Goal: Find specific page/section: Find specific page/section

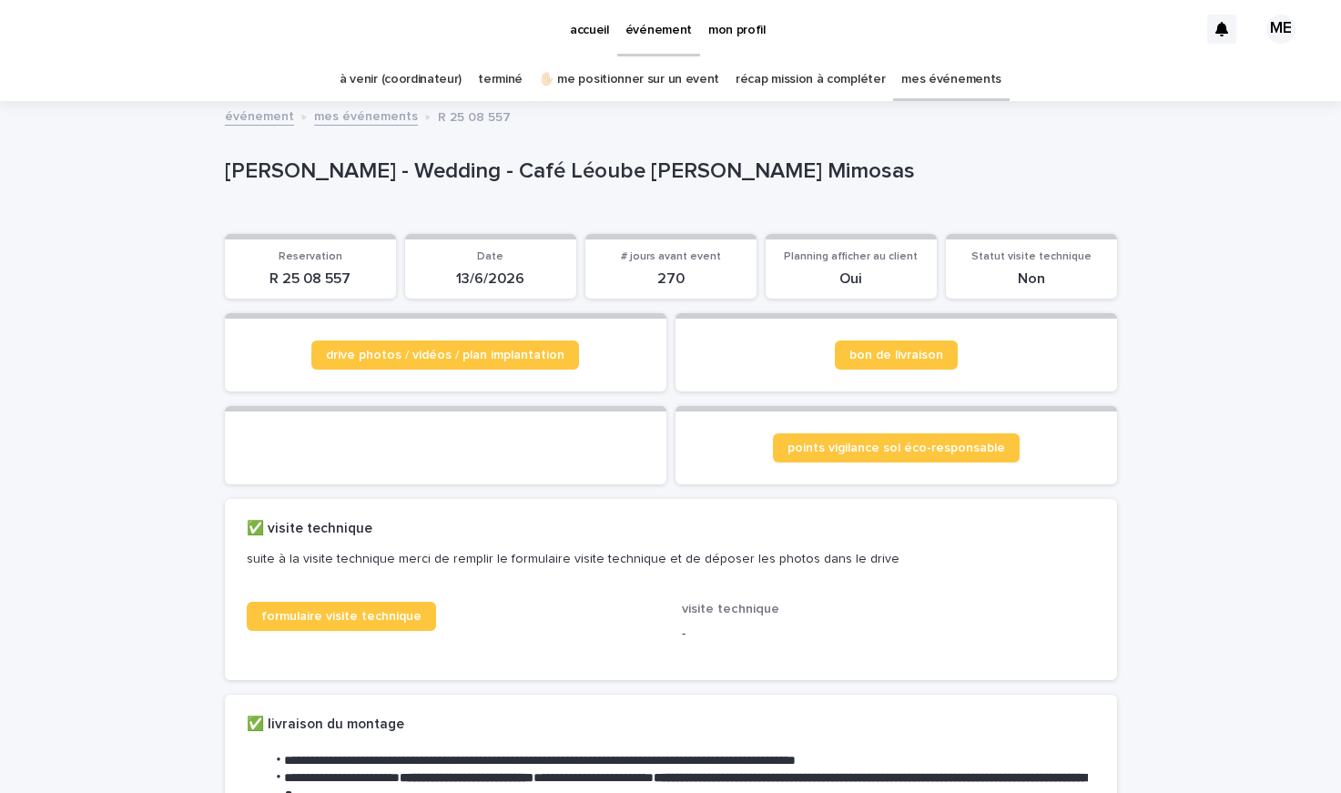
click at [940, 76] on link "mes événements" at bounding box center [952, 79] width 100 height 43
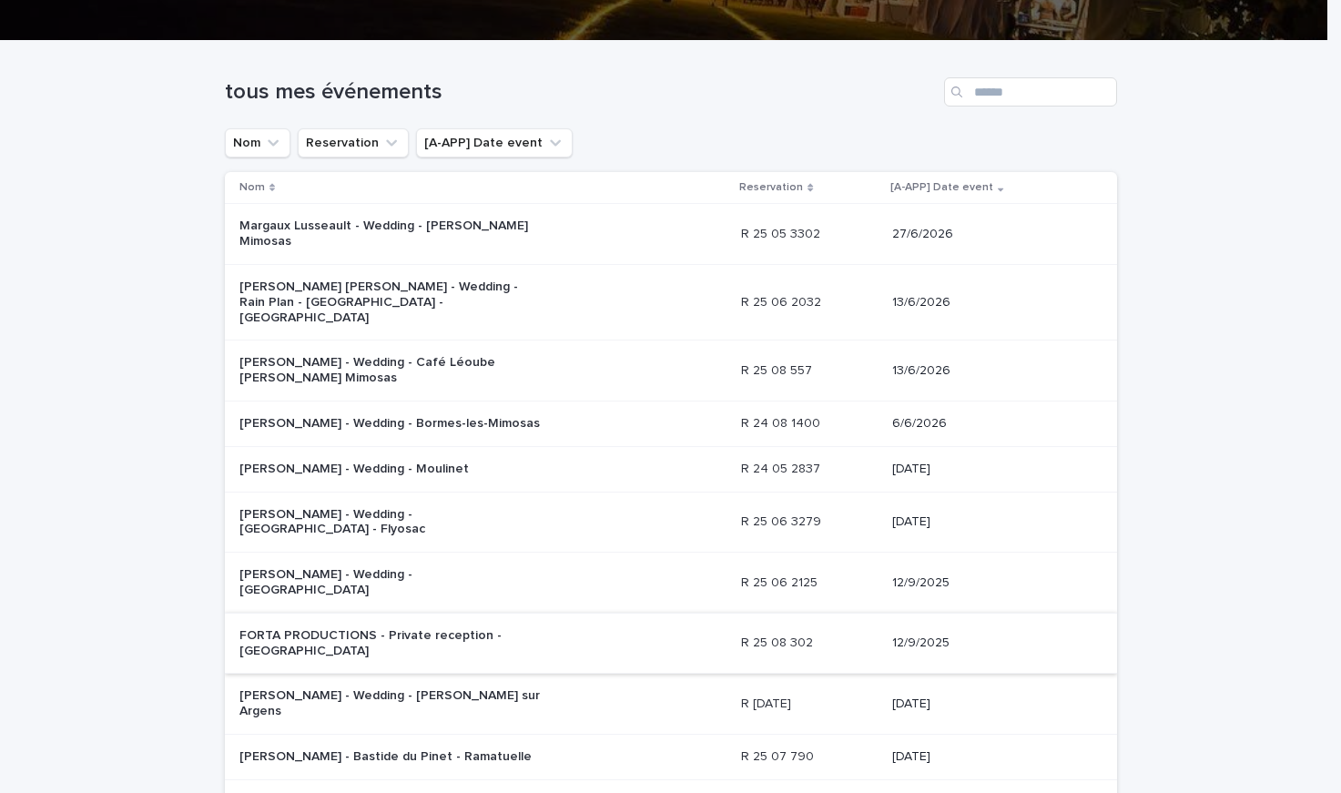
scroll to position [257, 0]
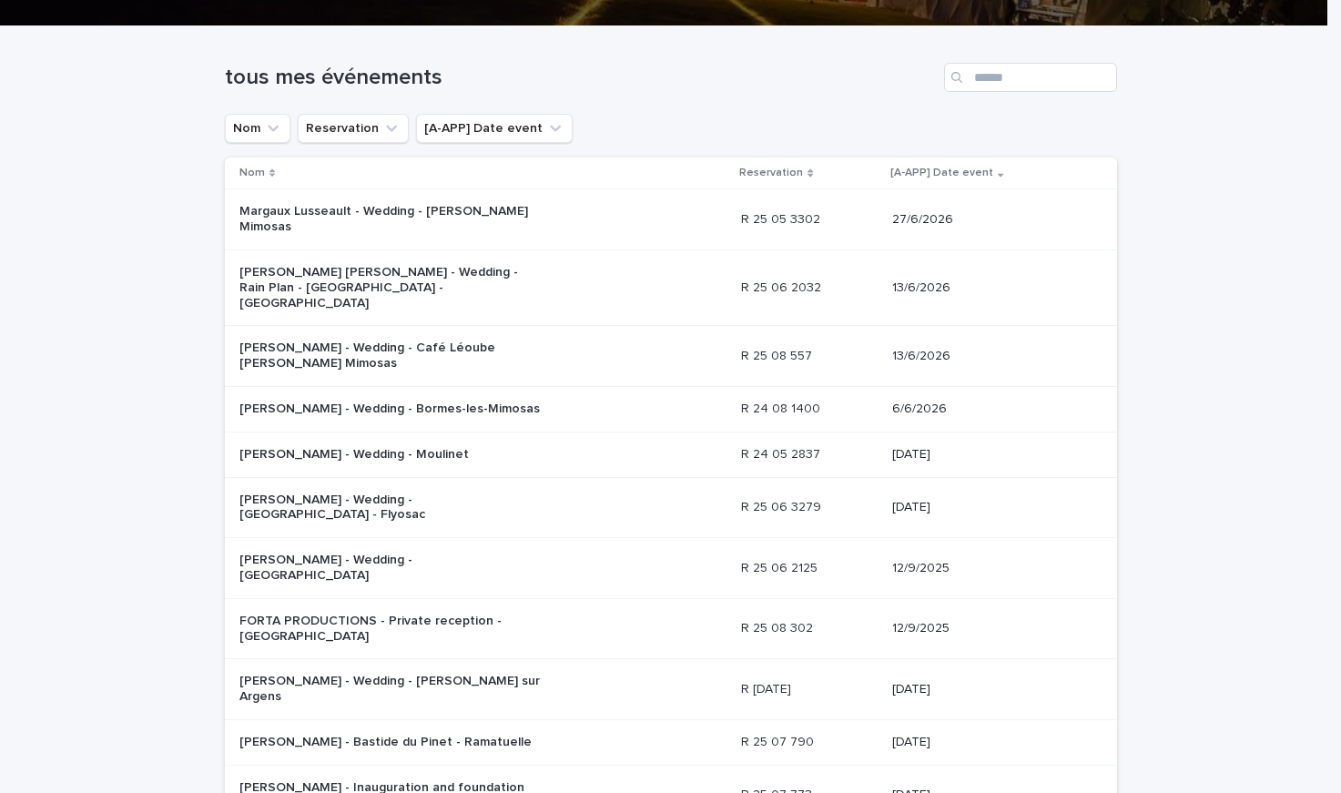
click at [510, 208] on p "Margaux Lusseault - Wedding - [PERSON_NAME] Mimosas" at bounding box center [391, 219] width 303 height 31
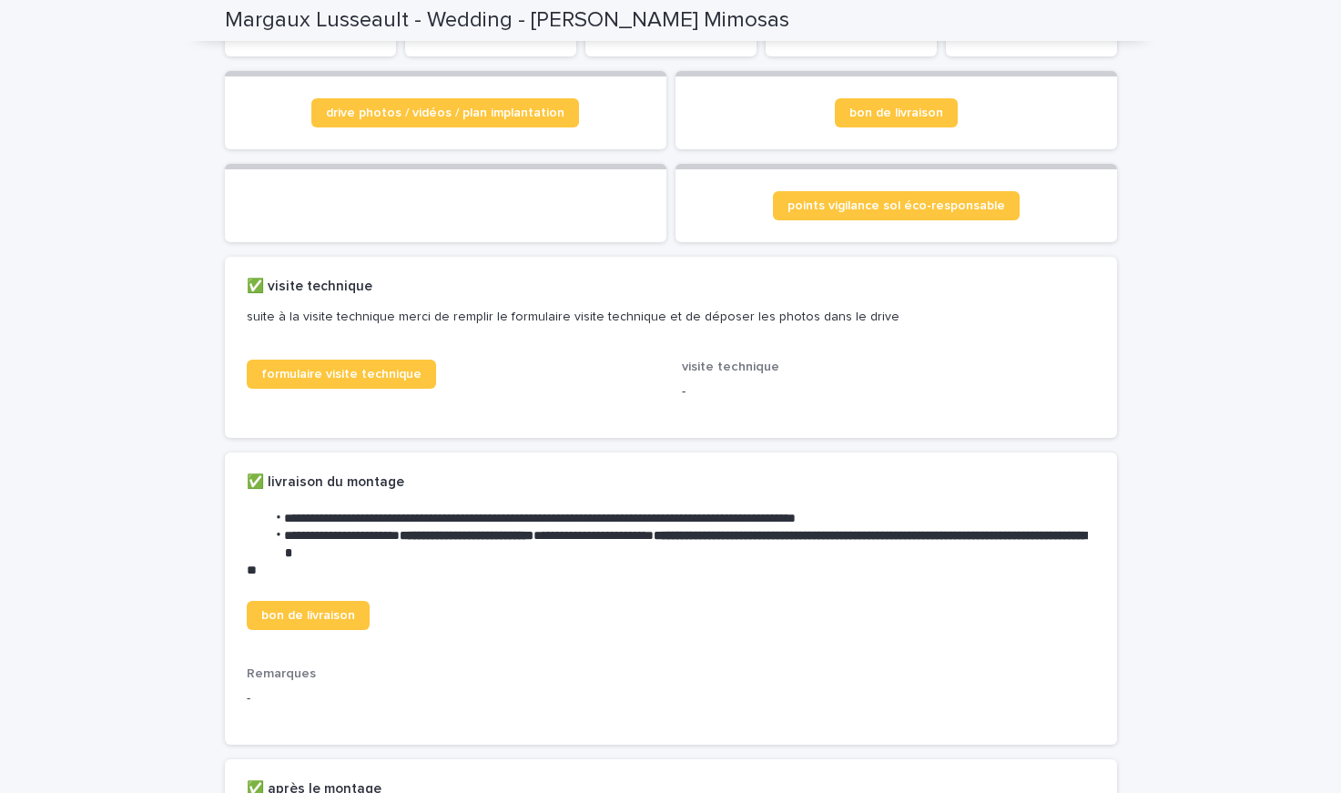
scroll to position [607, 0]
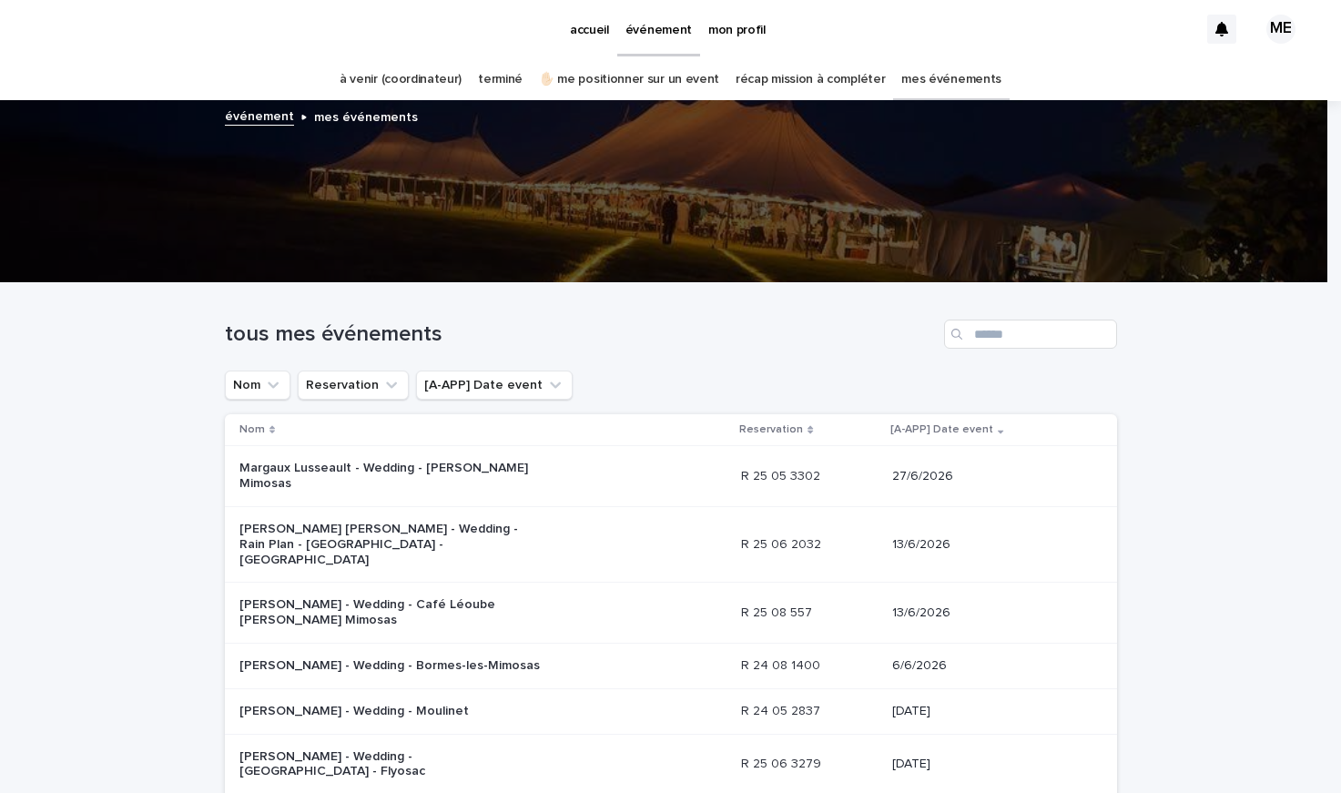
click at [397, 81] on link "à venir (coordinateur)" at bounding box center [401, 79] width 122 height 43
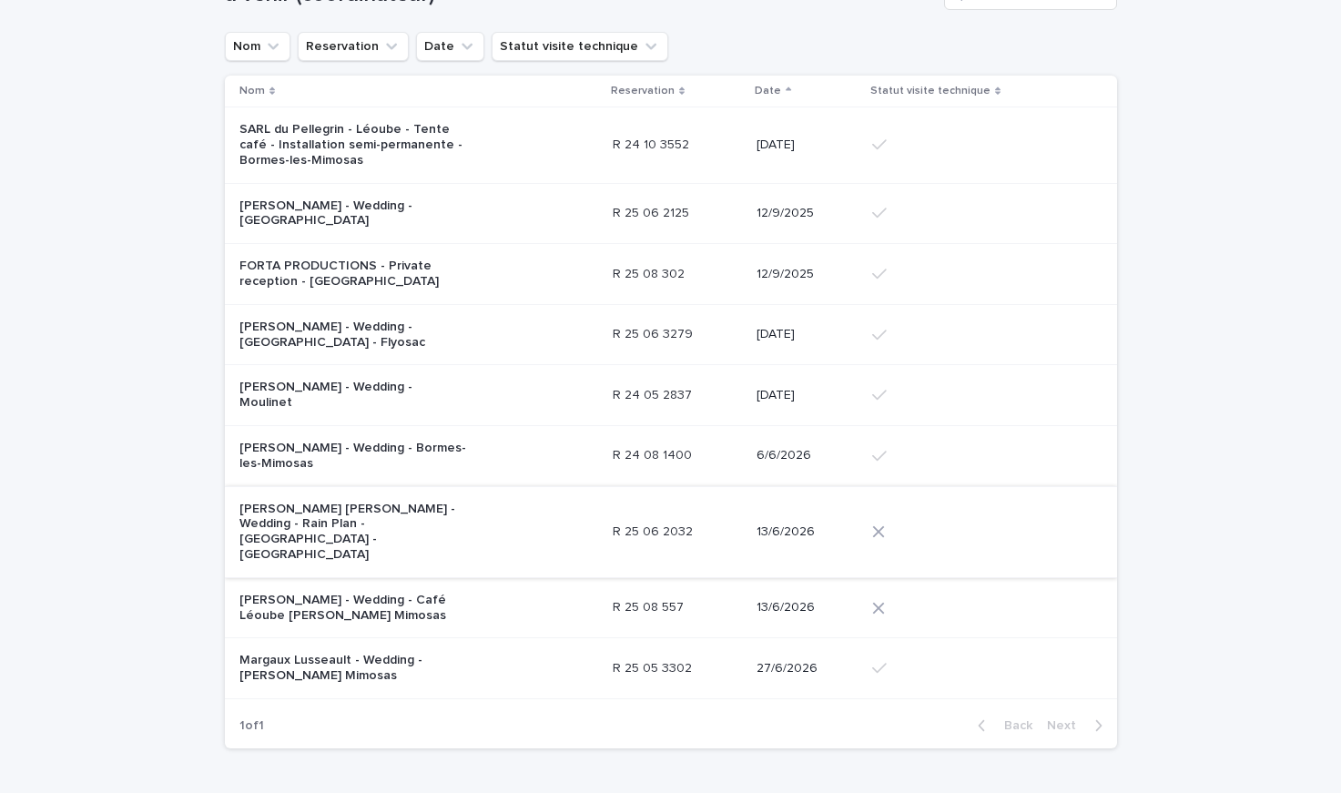
scroll to position [166, 0]
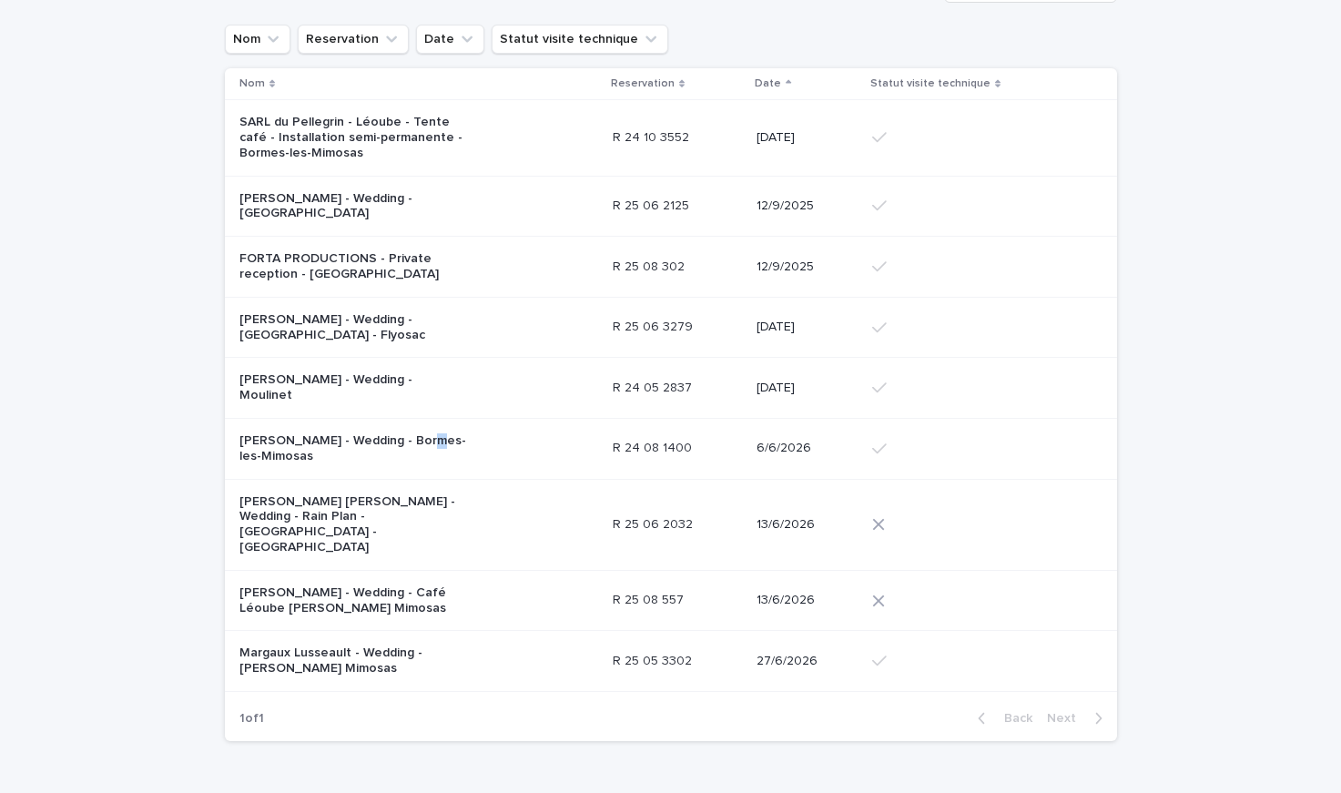
click at [413, 433] on p "[PERSON_NAME] - Wedding - Bormes-les-Mimosas" at bounding box center [354, 448] width 228 height 31
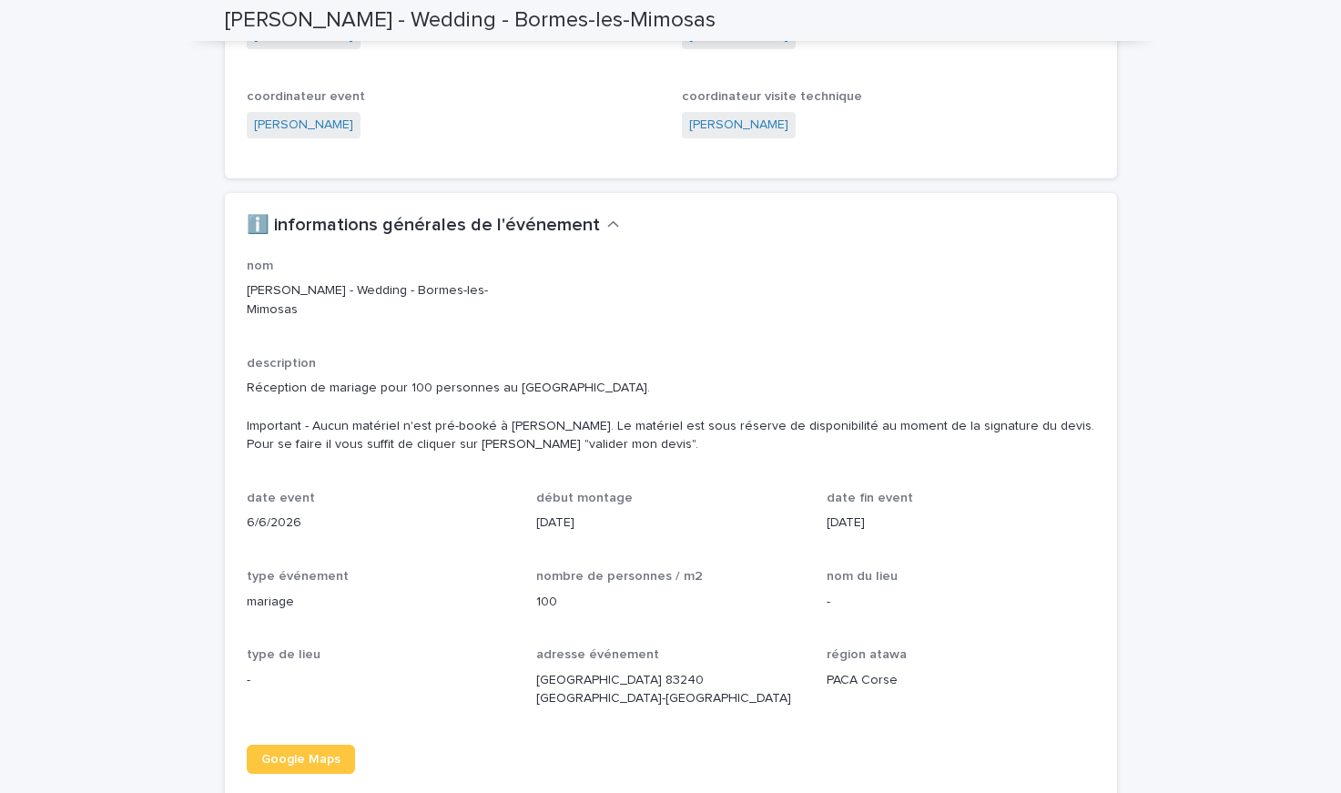
scroll to position [1493, 0]
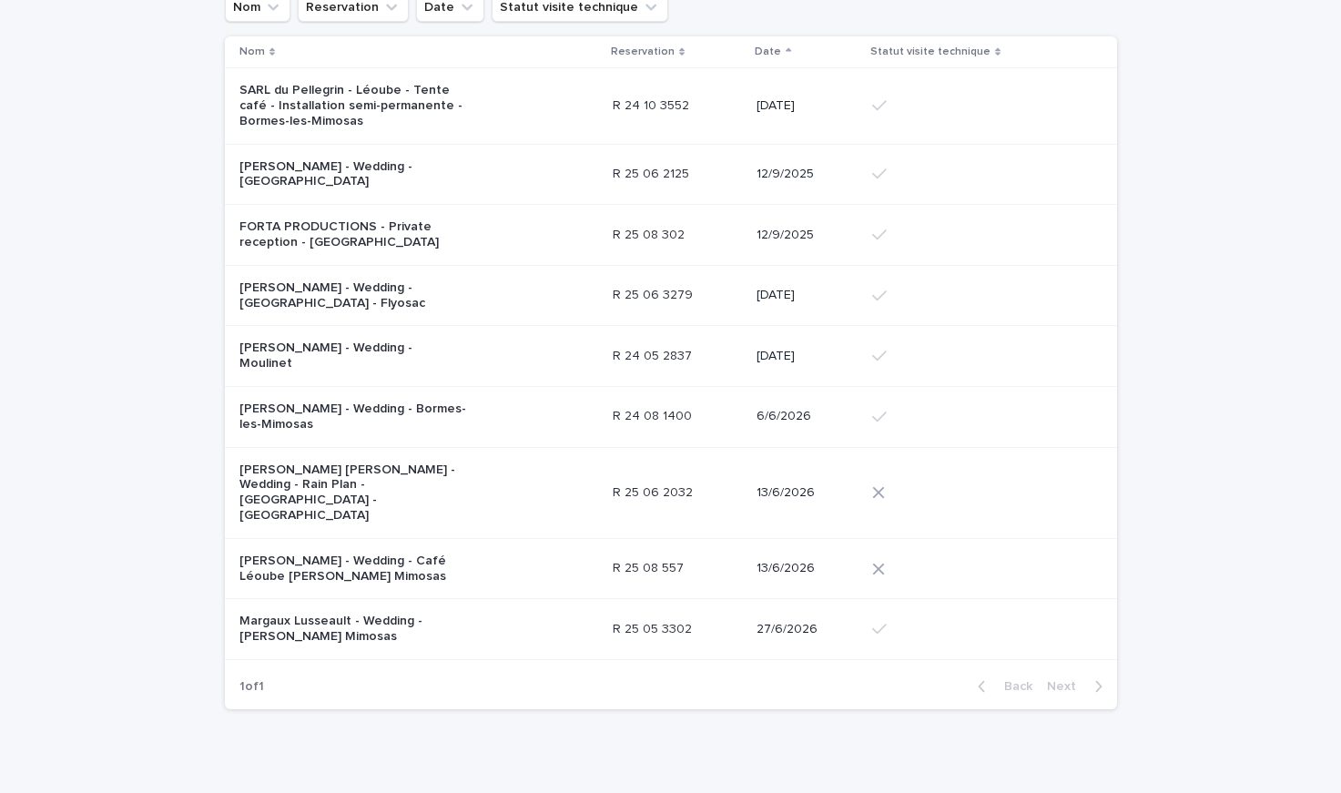
scroll to position [201, 0]
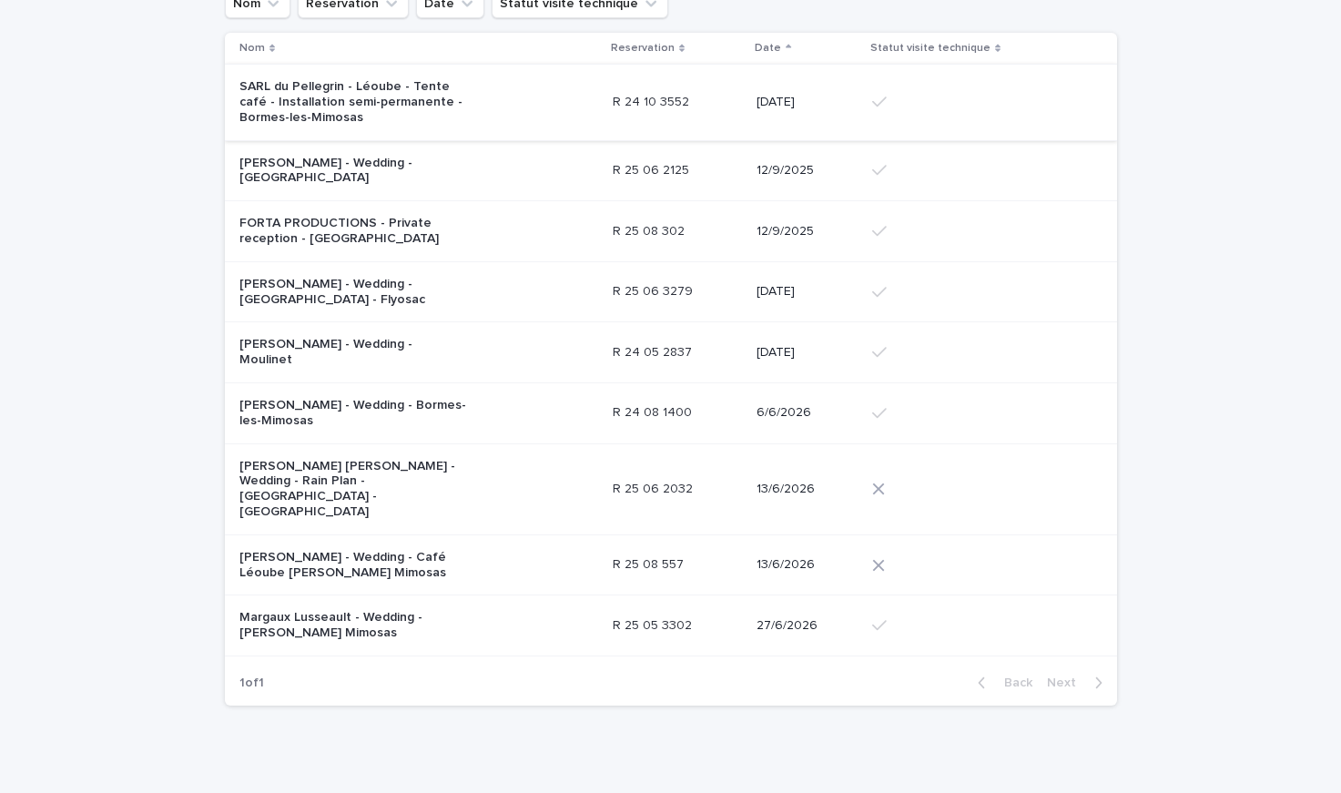
click at [334, 550] on p "[PERSON_NAME] - Wedding - Café Léoube [PERSON_NAME] Mimosas" at bounding box center [354, 565] width 228 height 31
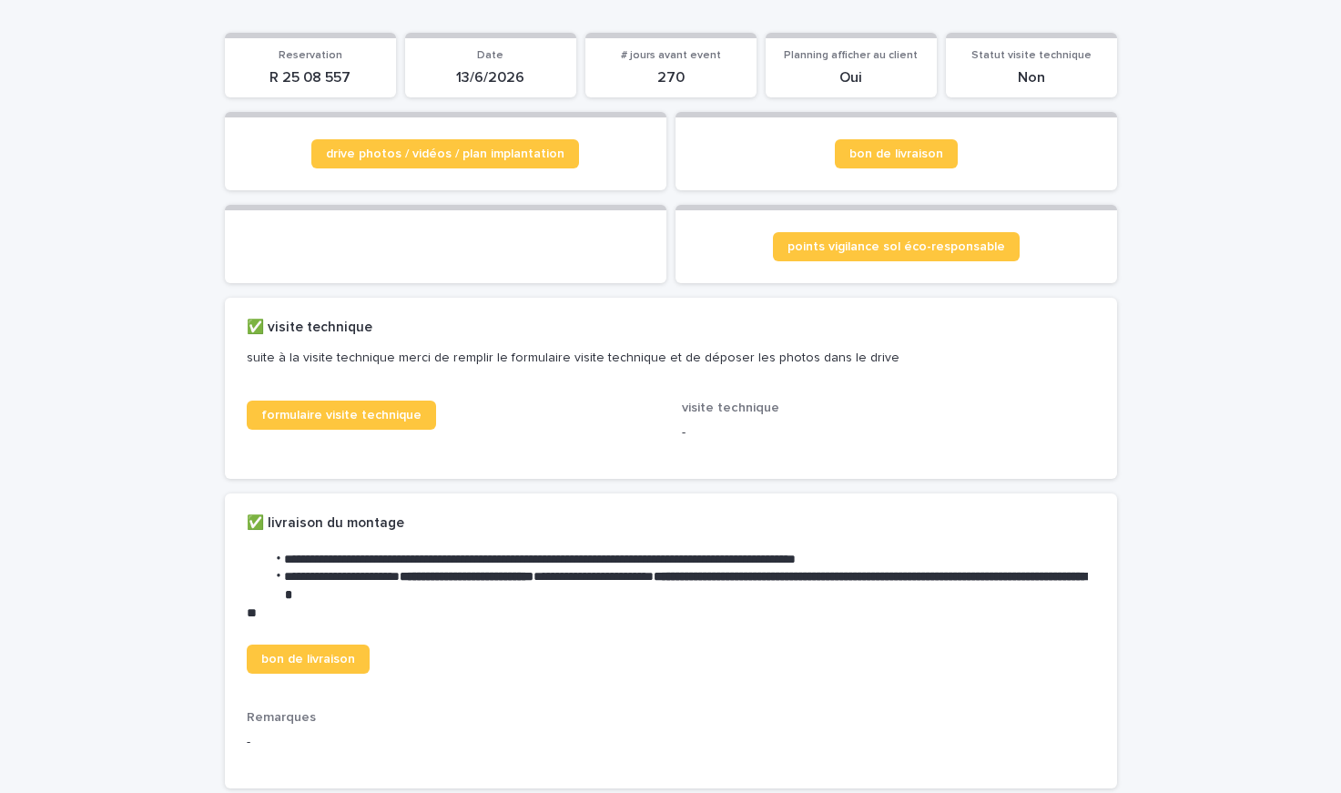
click at [334, 379] on p "suite à la visite technique merci de remplir le formulaire visite technique et …" at bounding box center [667, 358] width 841 height 42
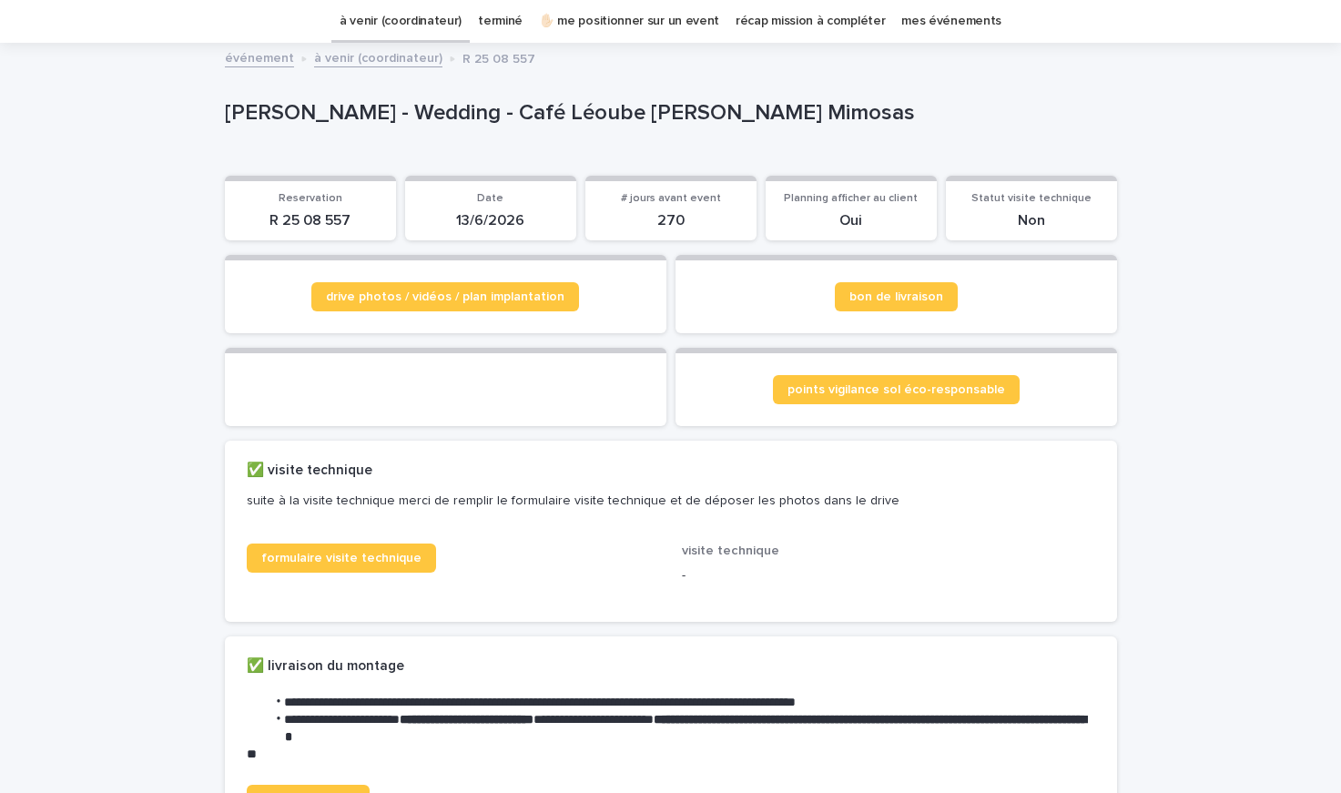
click at [468, 443] on div "✅ visite technique suite à la visite technique merci de remplir le formulaire v…" at bounding box center [671, 492] width 892 height 103
click at [447, 305] on link "drive photos / vidéos / plan implantation" at bounding box center [445, 296] width 268 height 29
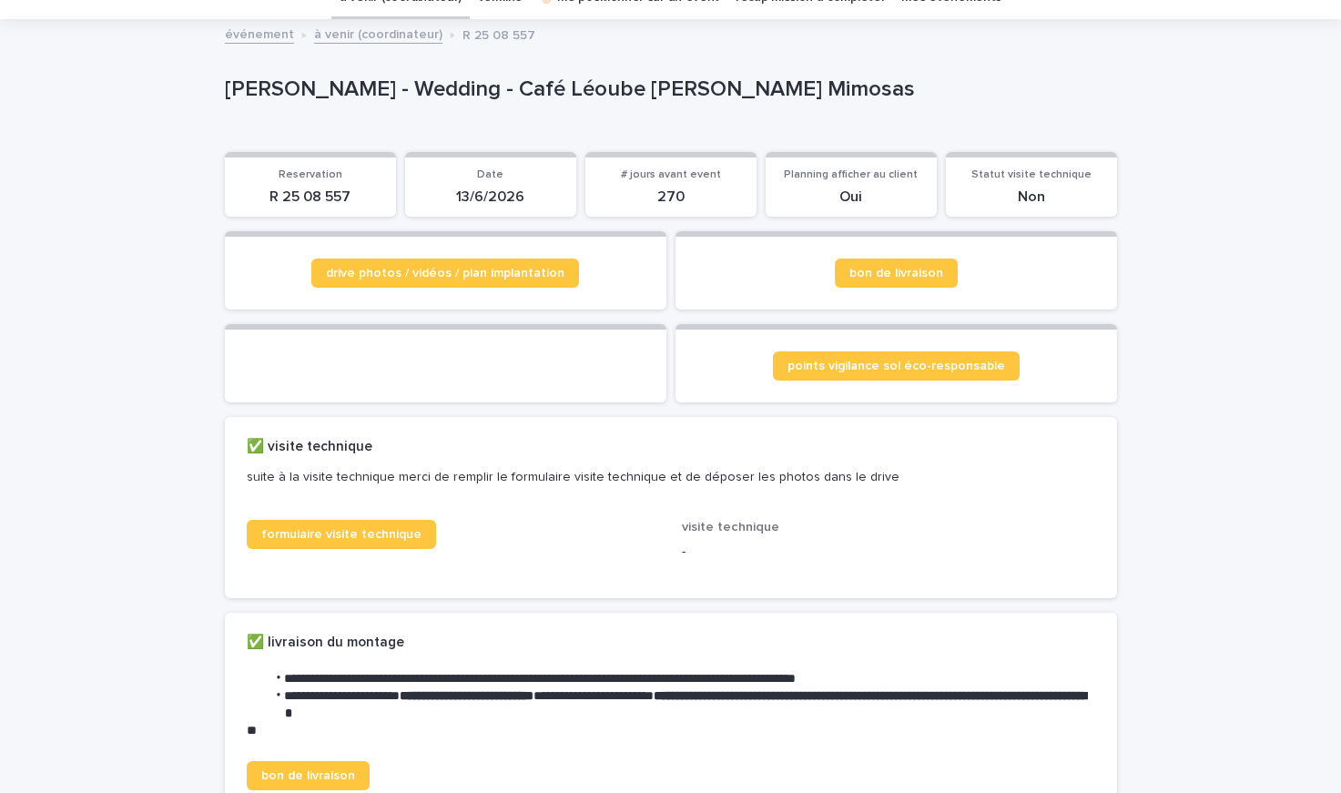
scroll to position [97, 0]
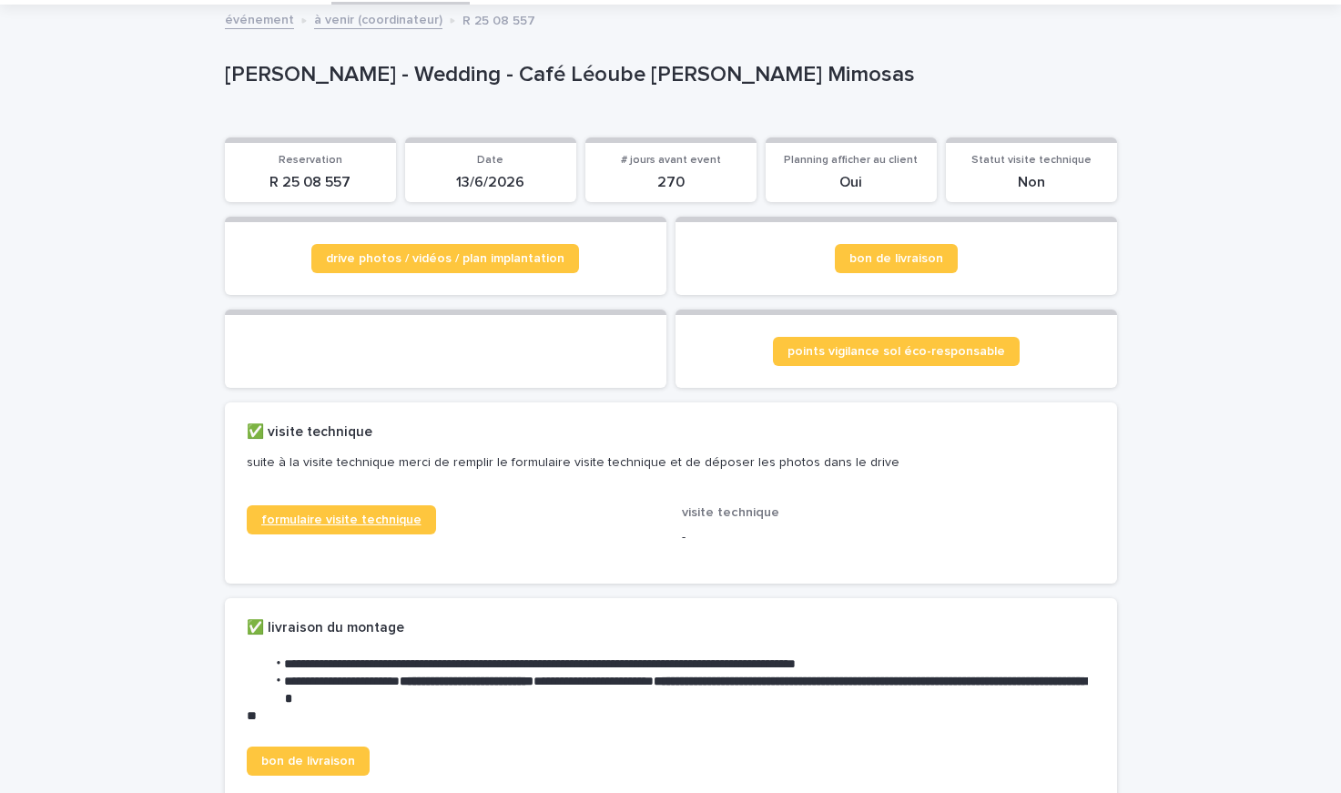
click at [370, 535] on link "formulaire visite technique" at bounding box center [341, 519] width 189 height 29
drag, startPoint x: 352, startPoint y: 180, endPoint x: 259, endPoint y: 182, distance: 93.8
click at [259, 182] on p "R 25 08 557" at bounding box center [310, 182] width 149 height 17
copy p "R 25 08 557"
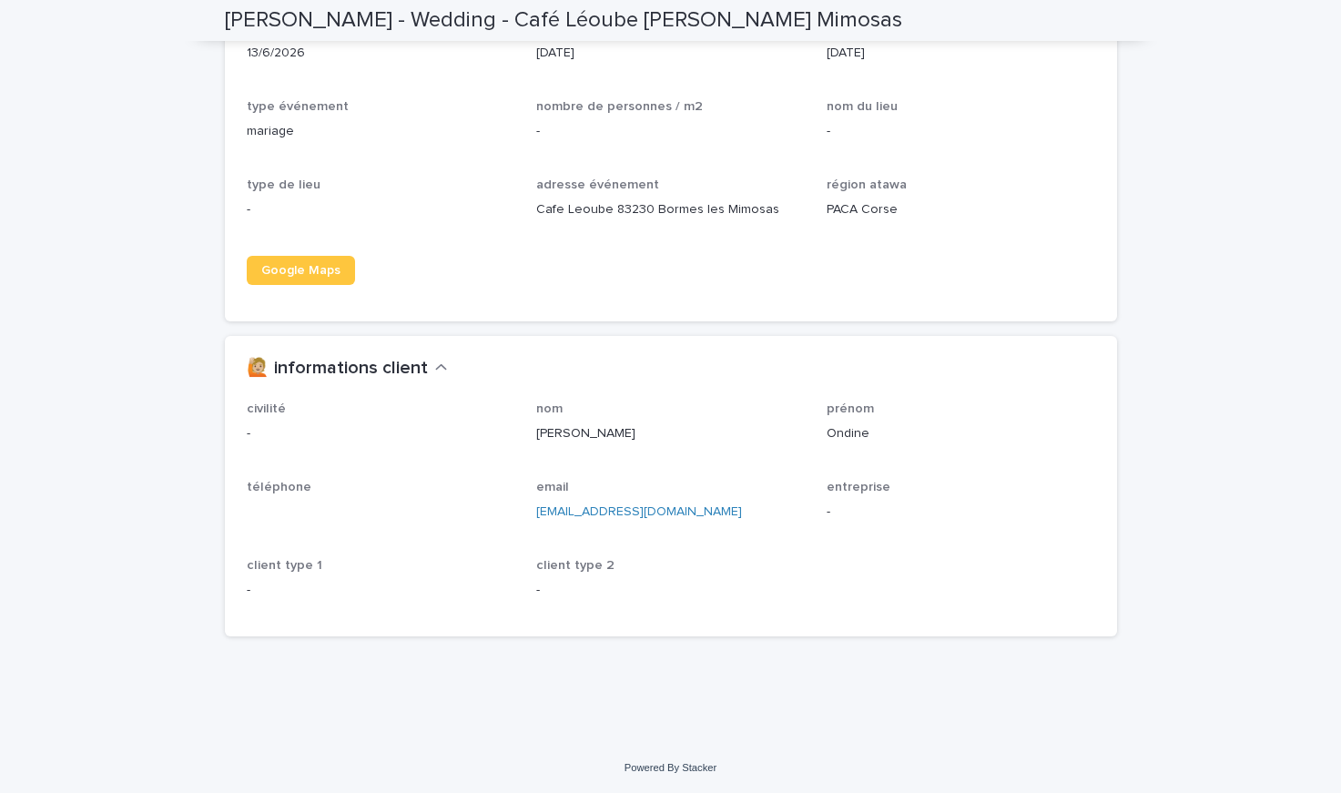
scroll to position [1915, 0]
drag, startPoint x: 527, startPoint y: 433, endPoint x: 859, endPoint y: 431, distance: 331.5
click at [859, 431] on div "civilité - nom [PERSON_NAME] prénom [PERSON_NAME] téléphone email [PERSON_NAME]…" at bounding box center [671, 507] width 849 height 213
click at [771, 457] on div "nom [PERSON_NAME]" at bounding box center [670, 429] width 269 height 56
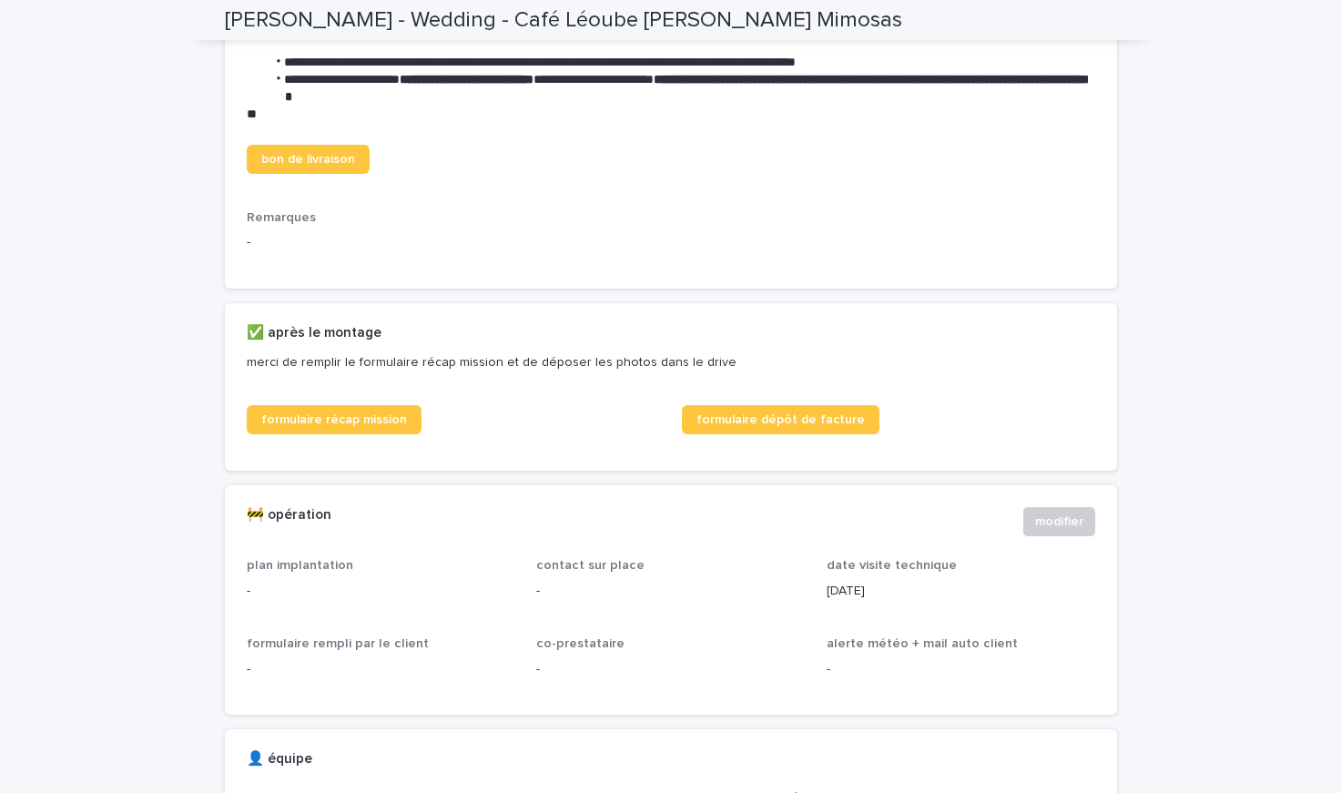
scroll to position [0, 0]
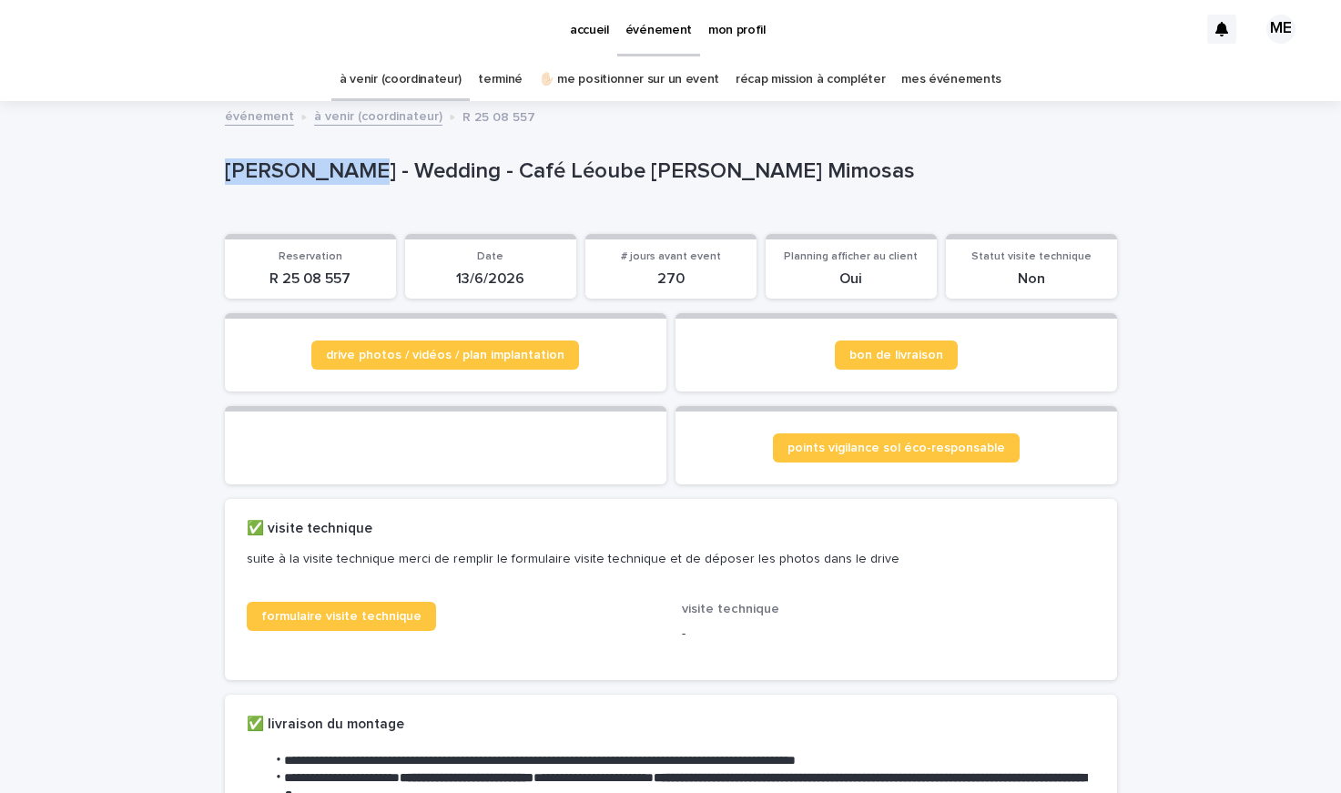
drag, startPoint x: 342, startPoint y: 168, endPoint x: 221, endPoint y: 168, distance: 121.1
click at [225, 168] on p "[PERSON_NAME] - Wedding - Café Léoube [PERSON_NAME] Mimosas" at bounding box center [667, 171] width 885 height 26
copy p "[PERSON_NAME]"
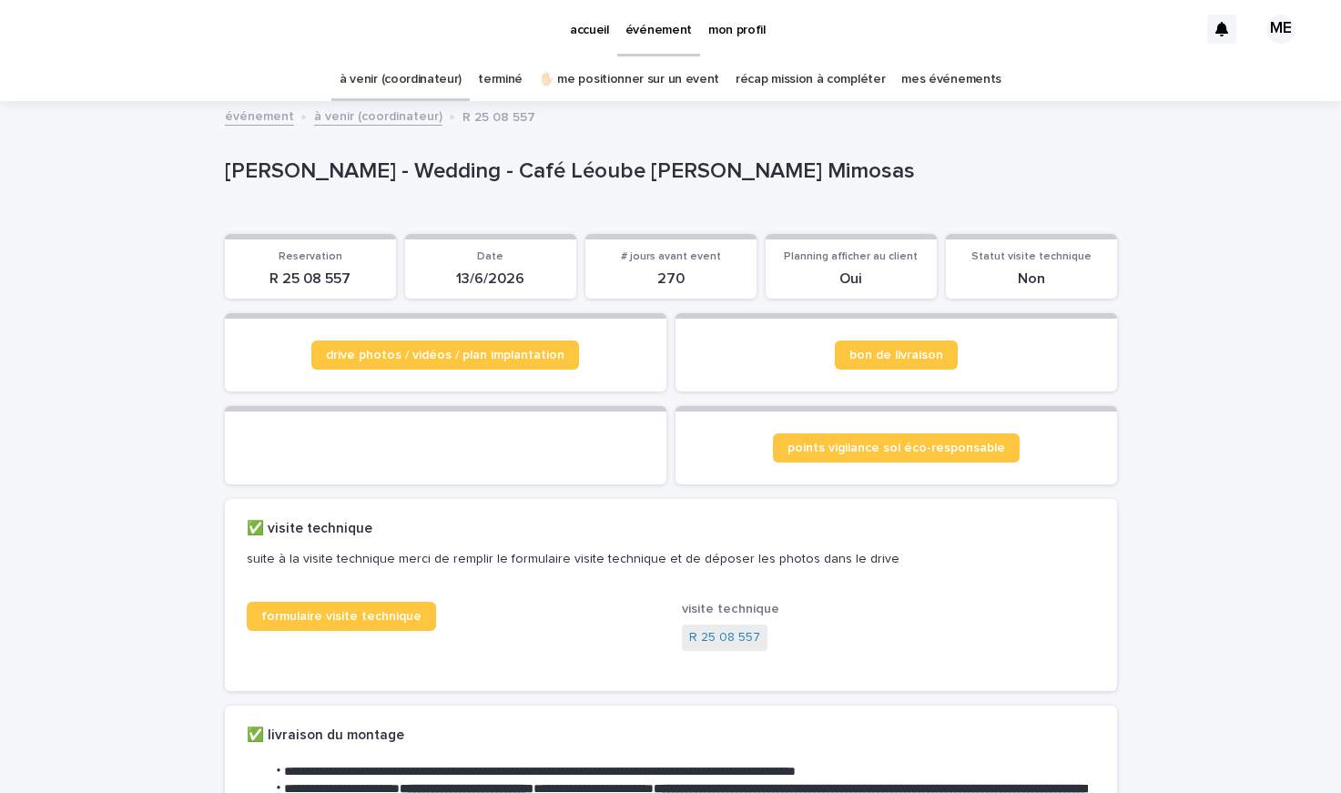
click at [362, 286] on section "Reservation R 25 08 557" at bounding box center [310, 267] width 171 height 66
drag, startPoint x: 314, startPoint y: 271, endPoint x: 268, endPoint y: 280, distance: 47.2
click at [260, 278] on p "R 25 08 557" at bounding box center [310, 278] width 149 height 17
copy p "R 25 08 557"
